Goal: Find contact information: Find contact information

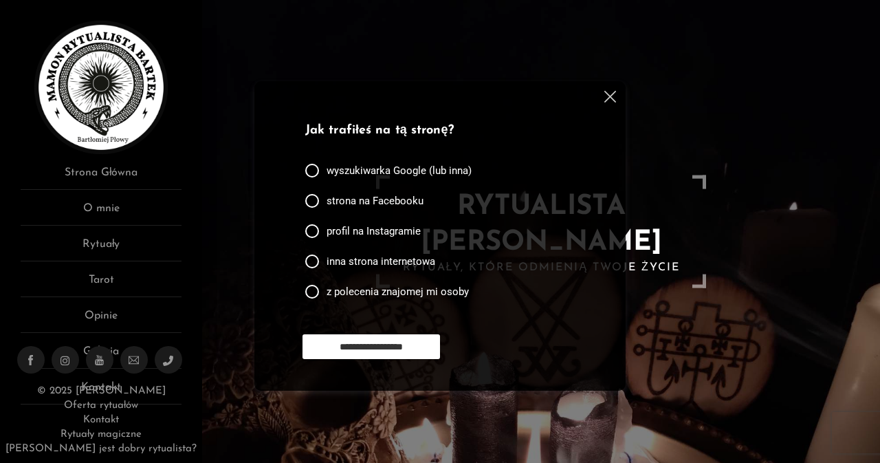
click at [604, 94] on img at bounding box center [610, 97] width 12 height 12
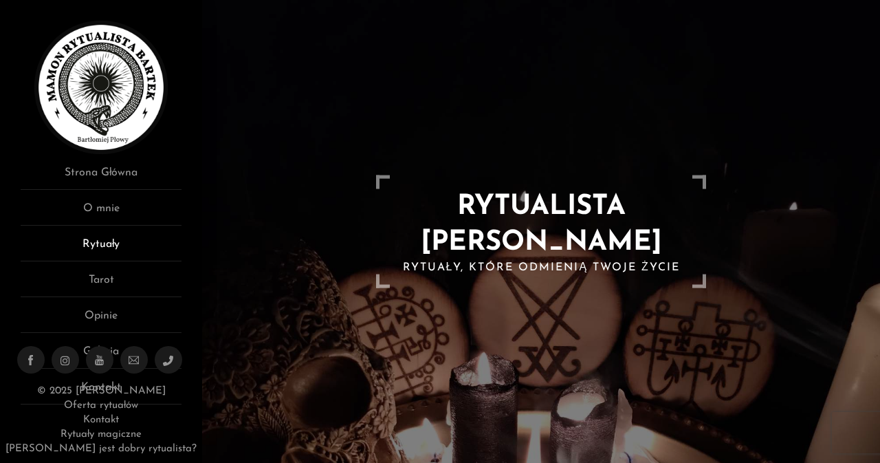
click at [135, 249] on link "Rytuały" at bounding box center [101, 248] width 161 height 25
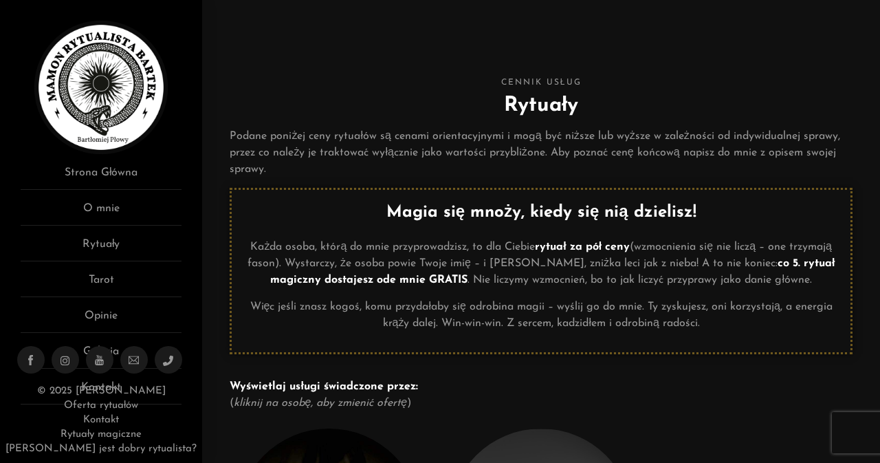
click at [364, 404] on em "kliknij na osobę, aby zmienić ofertę" at bounding box center [320, 402] width 173 height 11
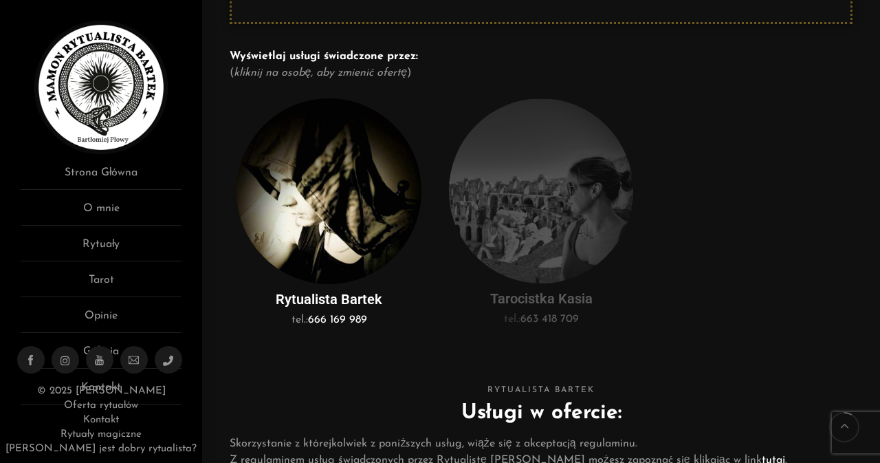
scroll to position [303, 0]
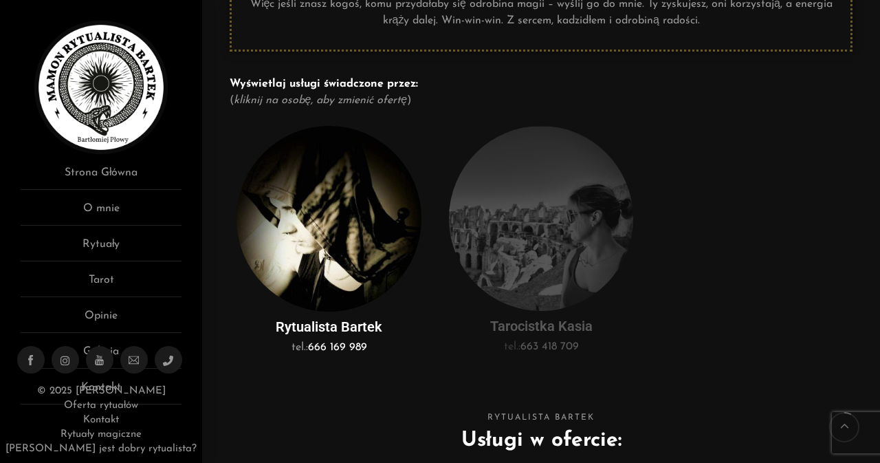
click at [309, 226] on img at bounding box center [329, 219] width 185 height 186
click at [325, 342] on link "666 169 989" at bounding box center [337, 347] width 59 height 11
